Goal: Navigation & Orientation: Locate item on page

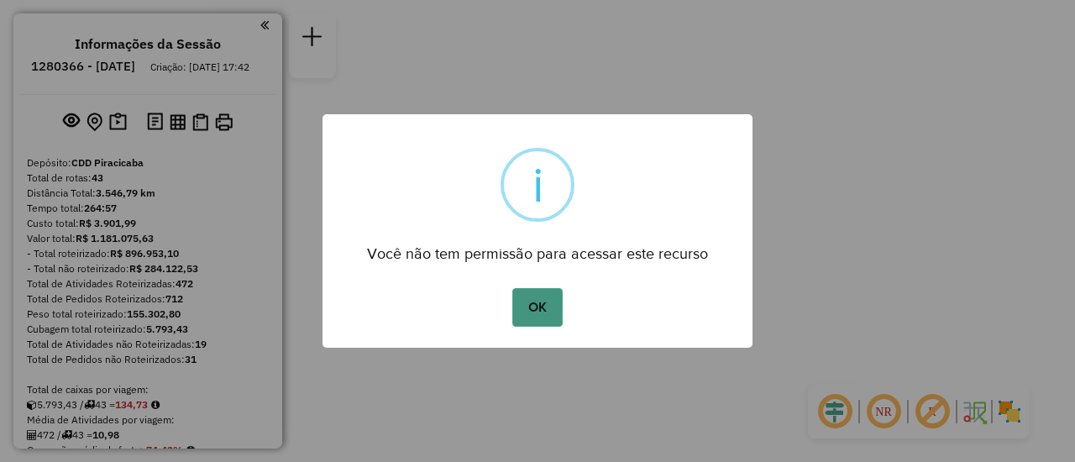
click at [540, 300] on button "OK" at bounding box center [537, 307] width 50 height 39
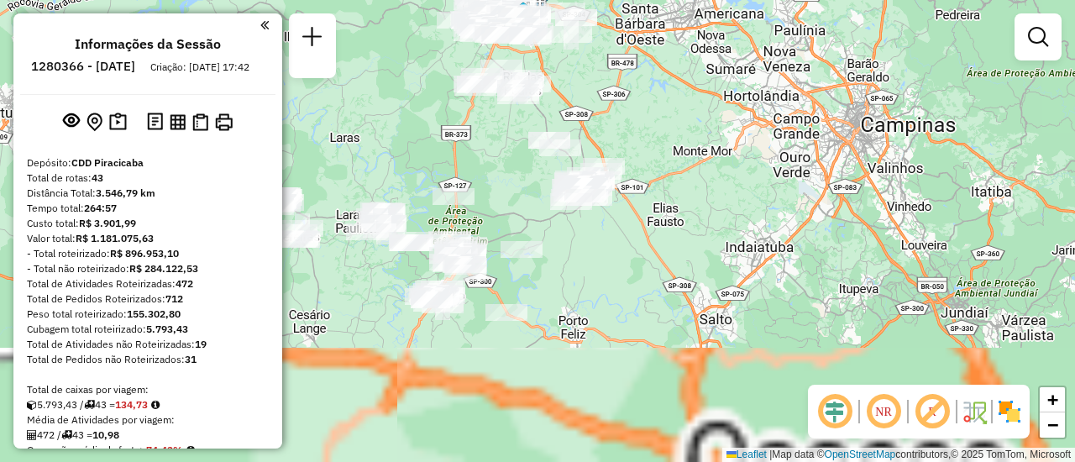
click at [882, 419] on em at bounding box center [883, 411] width 40 height 40
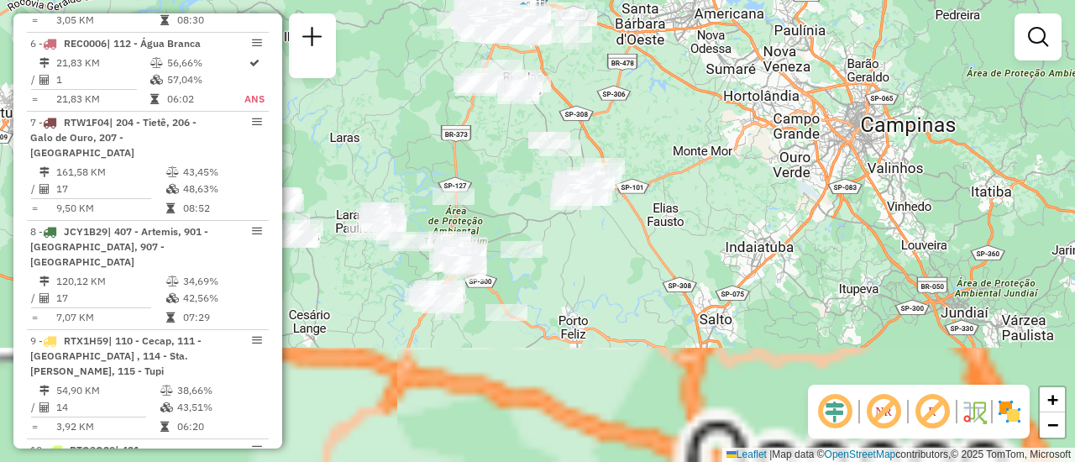
scroll to position [4157, 0]
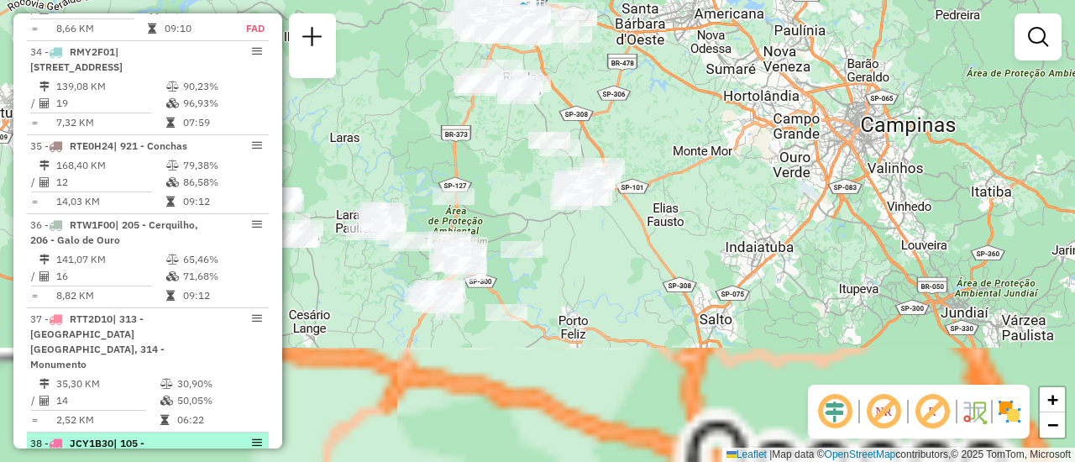
select select "**********"
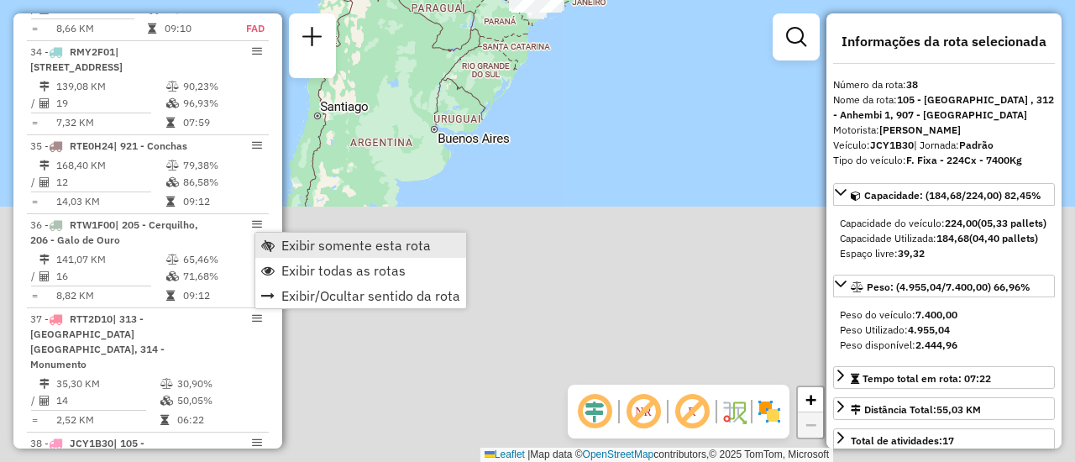
click at [329, 248] on span "Exibir somente esta rota" at bounding box center [355, 244] width 149 height 13
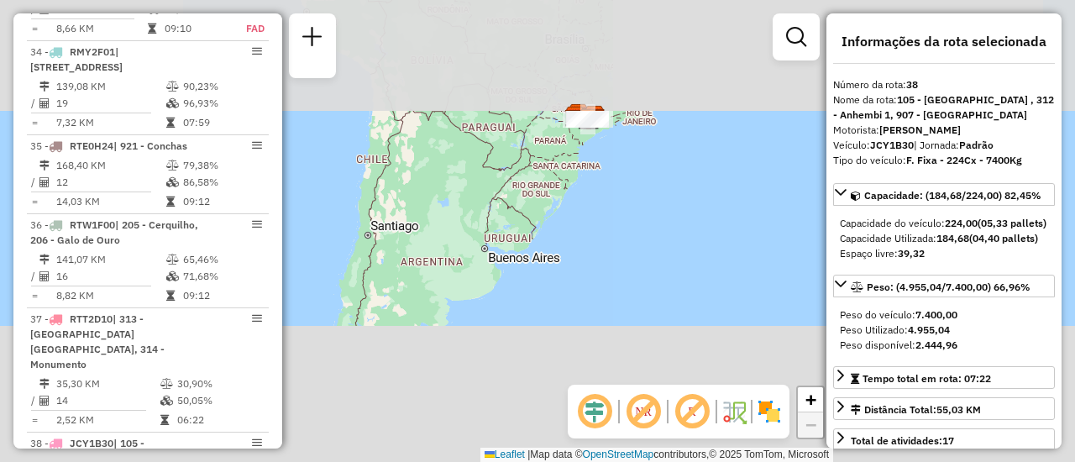
drag, startPoint x: 442, startPoint y: 116, endPoint x: 495, endPoint y: 260, distance: 154.1
click at [495, 260] on div "Janela de atendimento Grade de atendimento Capacidade Transportadoras Veículos …" at bounding box center [537, 231] width 1075 height 462
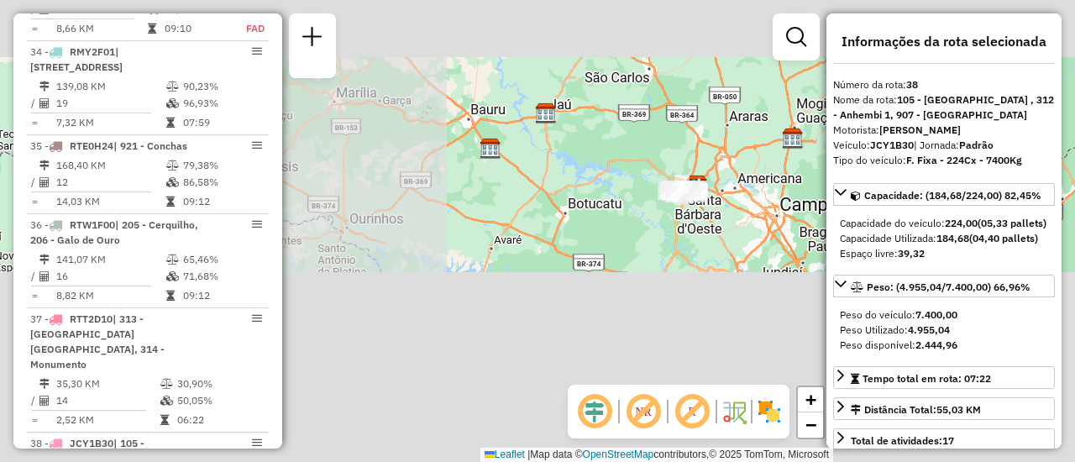
drag, startPoint x: 625, startPoint y: 113, endPoint x: 528, endPoint y: 379, distance: 282.3
click at [529, 377] on div "Janela de atendimento Grade de atendimento Capacidade Transportadoras Veículos …" at bounding box center [537, 231] width 1075 height 462
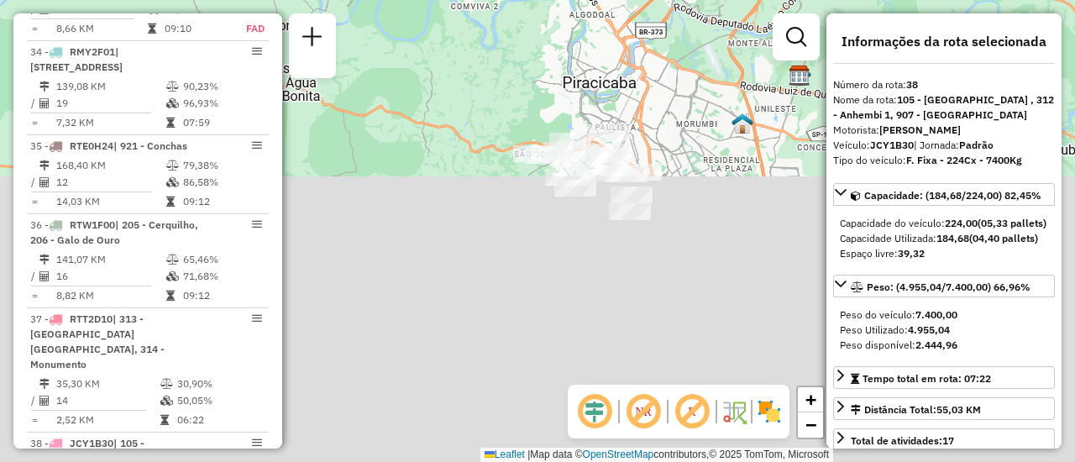
drag, startPoint x: 665, startPoint y: 196, endPoint x: 669, endPoint y: 303, distance: 107.5
click at [669, 303] on div "Janela de atendimento Grade de atendimento Capacidade Transportadoras Veículos …" at bounding box center [537, 231] width 1075 height 462
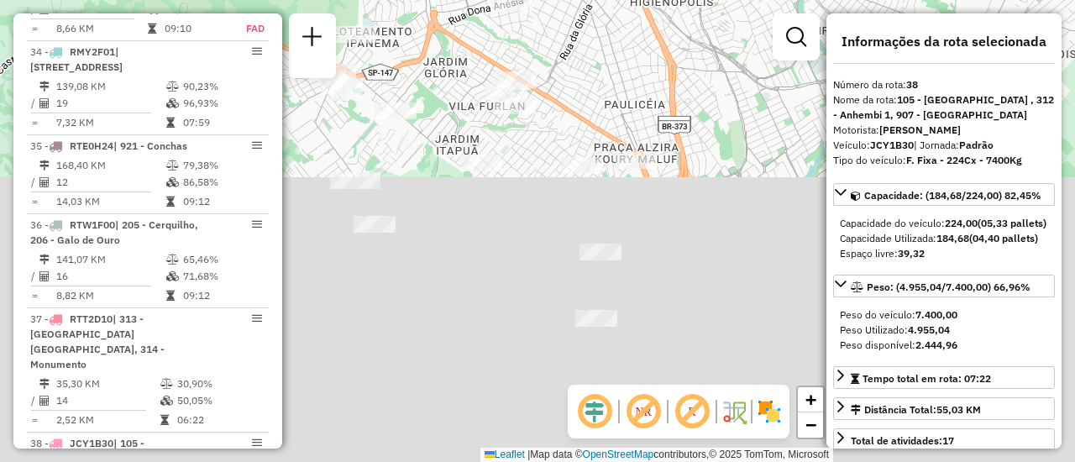
drag, startPoint x: 690, startPoint y: 207, endPoint x: 704, endPoint y: 259, distance: 54.6
click at [704, 259] on div "Janela de atendimento Grade de atendimento Capacidade Transportadoras Veículos …" at bounding box center [537, 231] width 1075 height 462
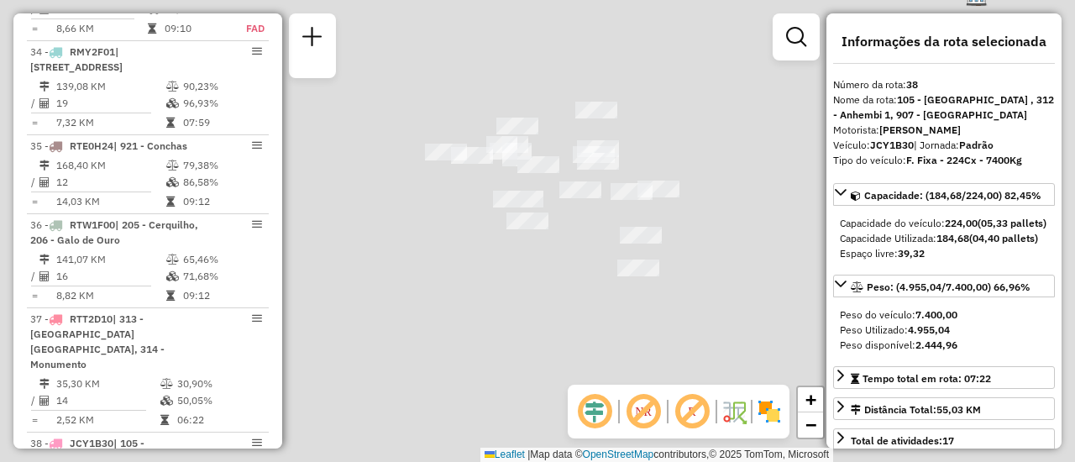
drag, startPoint x: 743, startPoint y: 161, endPoint x: 730, endPoint y: 139, distance: 25.2
click at [730, 139] on div "Janela de atendimento Grade de atendimento Capacidade Transportadoras Veículos …" at bounding box center [537, 231] width 1075 height 462
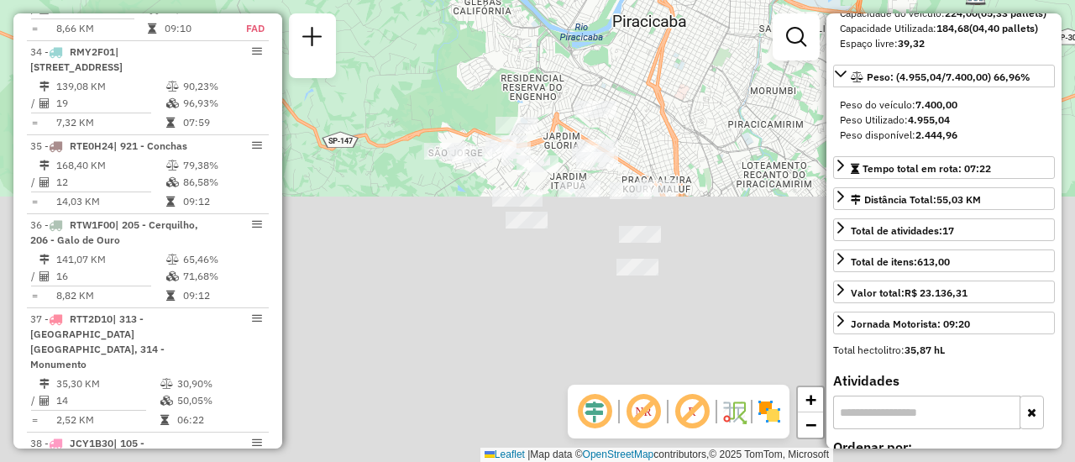
scroll to position [280, 0]
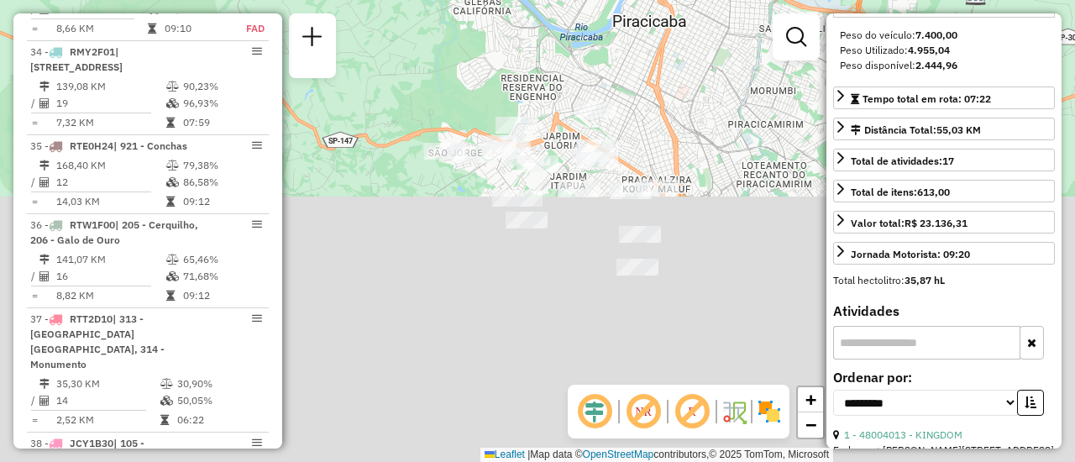
click at [877, 359] on input "text" at bounding box center [926, 343] width 187 height 34
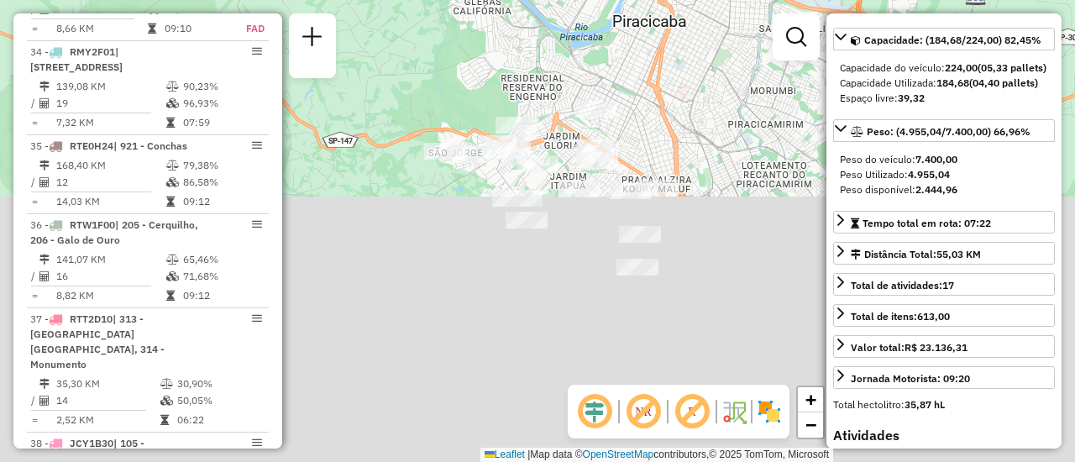
scroll to position [296, 0]
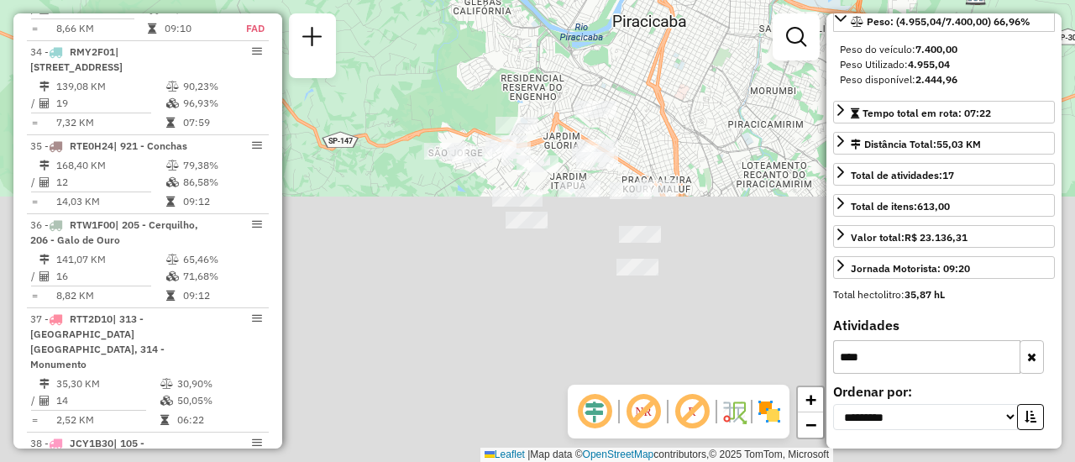
click at [901, 353] on input "****" at bounding box center [926, 357] width 187 height 34
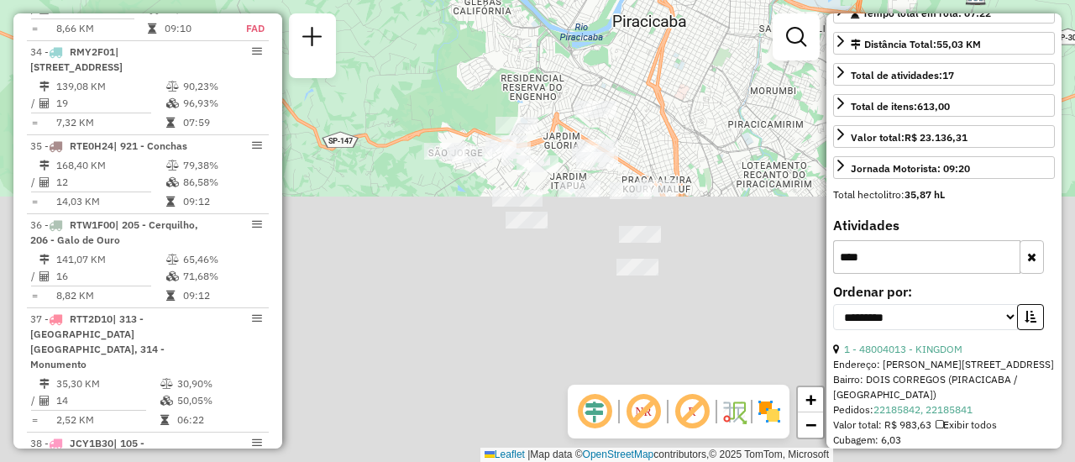
scroll to position [505, 0]
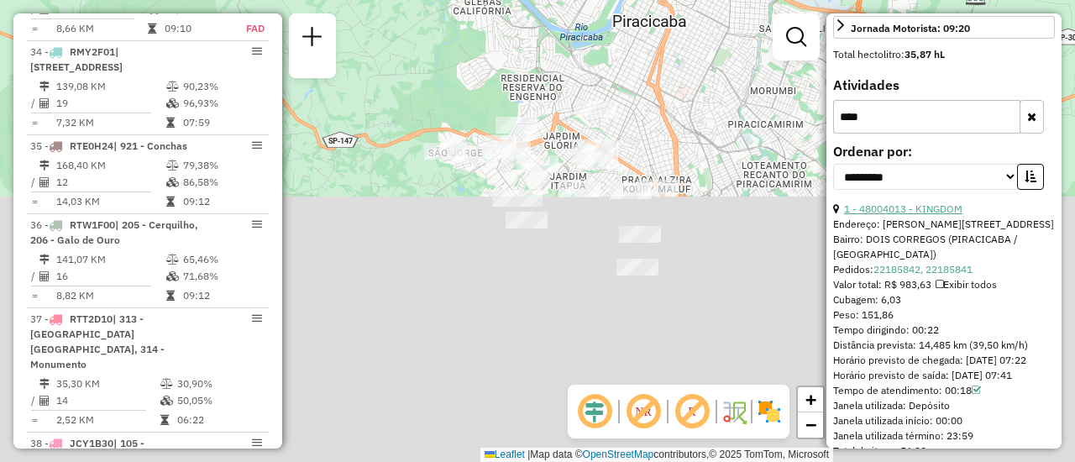
type input "****"
click at [942, 215] on link "1 - 48004013 - KINGDOM" at bounding box center [903, 208] width 118 height 13
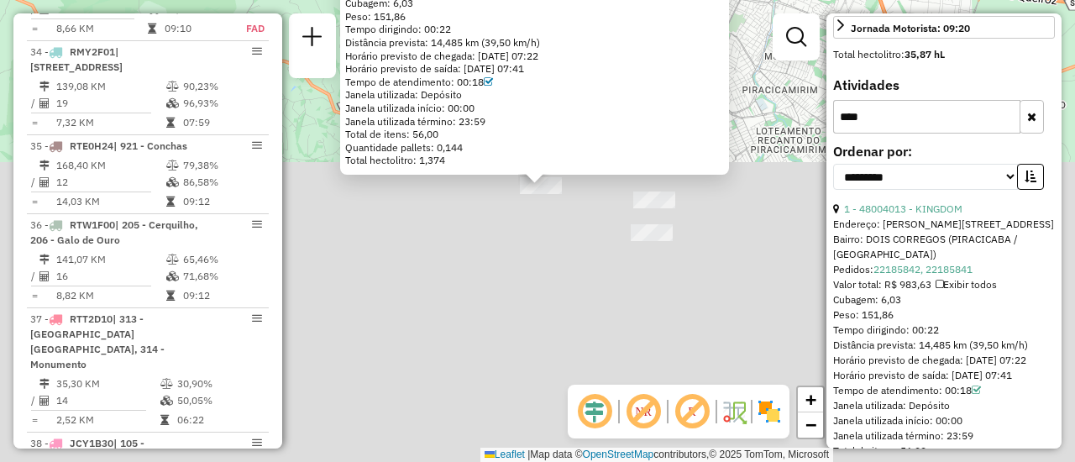
drag, startPoint x: 587, startPoint y: 150, endPoint x: 591, endPoint y: 322, distance: 171.3
click at [591, 322] on div "48004013 - KINGDOM Endereço: [PERSON_NAME] DE OLIVEIR 171 Bairro: DOIS CORREGOS…" at bounding box center [537, 231] width 1075 height 462
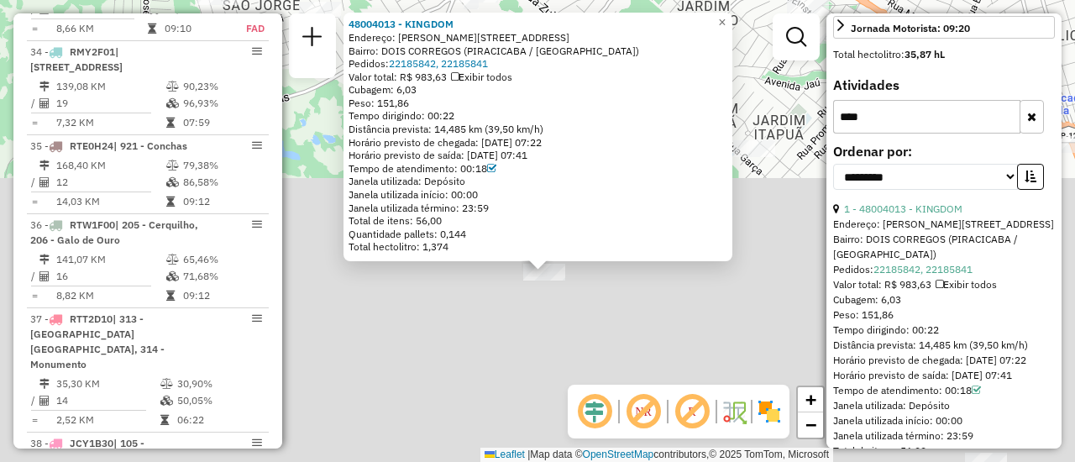
drag, startPoint x: 556, startPoint y: 196, endPoint x: 557, endPoint y: 306, distance: 110.8
click at [557, 306] on div "48004013 - KINGDOM Endereço: [PERSON_NAME] DE OLIVEIR 171 Bairro: DOIS CORREGOS…" at bounding box center [537, 231] width 1075 height 462
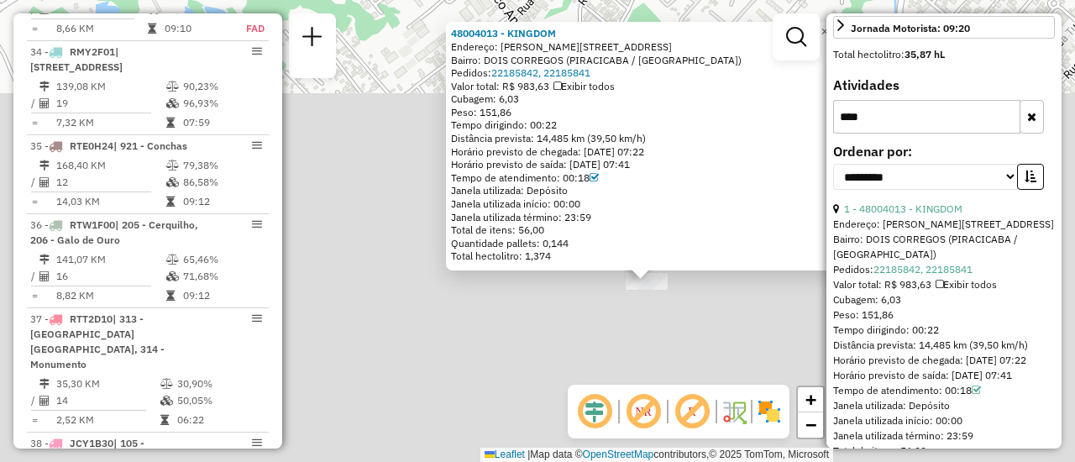
drag, startPoint x: 559, startPoint y: 295, endPoint x: 663, endPoint y: 299, distance: 104.2
click at [663, 299] on div "48004013 - KINGDOM Endereço: [PERSON_NAME] DE OLIVEIR 171 Bairro: DOIS CORREGOS…" at bounding box center [537, 231] width 1075 height 462
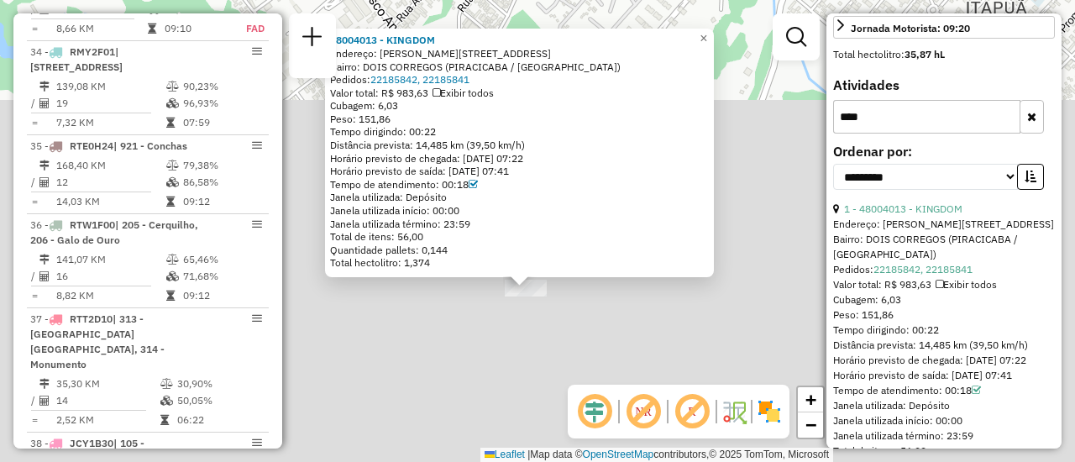
drag, startPoint x: 495, startPoint y: 281, endPoint x: 531, endPoint y: 328, distance: 58.8
click at [531, 328] on div "48004013 - KINGDOM Endereço: [PERSON_NAME] DE OLIVEIR 171 Bairro: DOIS CORREGOS…" at bounding box center [537, 231] width 1075 height 462
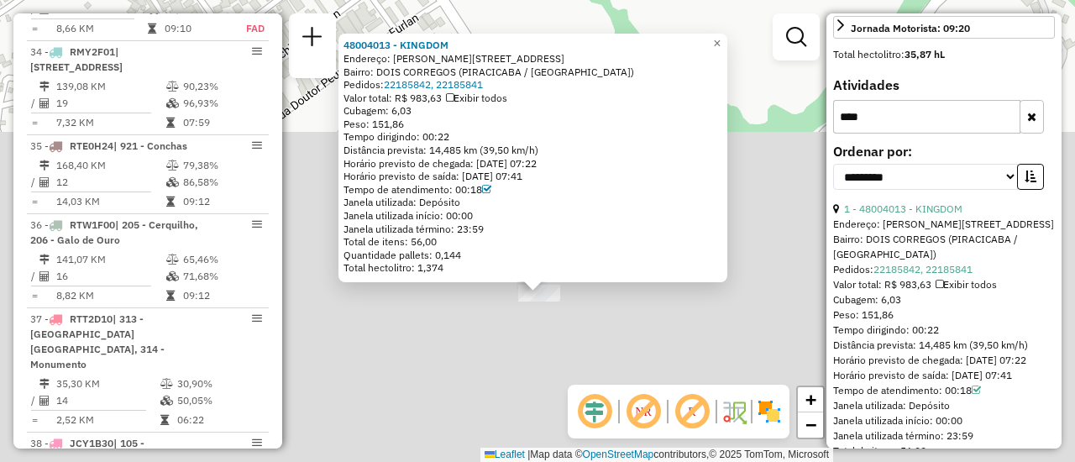
drag, startPoint x: 536, startPoint y: 293, endPoint x: 553, endPoint y: 323, distance: 35.0
click at [553, 323] on div "48004013 - KINGDOM Endereço: [PERSON_NAME] DE OLIVEIR 171 Bairro: DOIS CORREGOS…" at bounding box center [537, 231] width 1075 height 462
click at [720, 37] on span "×" at bounding box center [717, 43] width 8 height 14
